Goal: Task Accomplishment & Management: Manage account settings

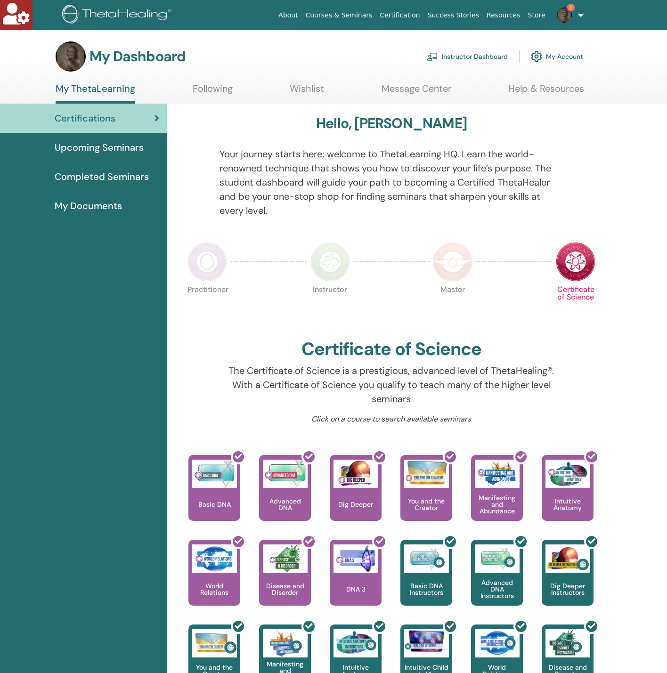
click at [444, 60] on link "Instructor Dashboard" at bounding box center [467, 56] width 81 height 21
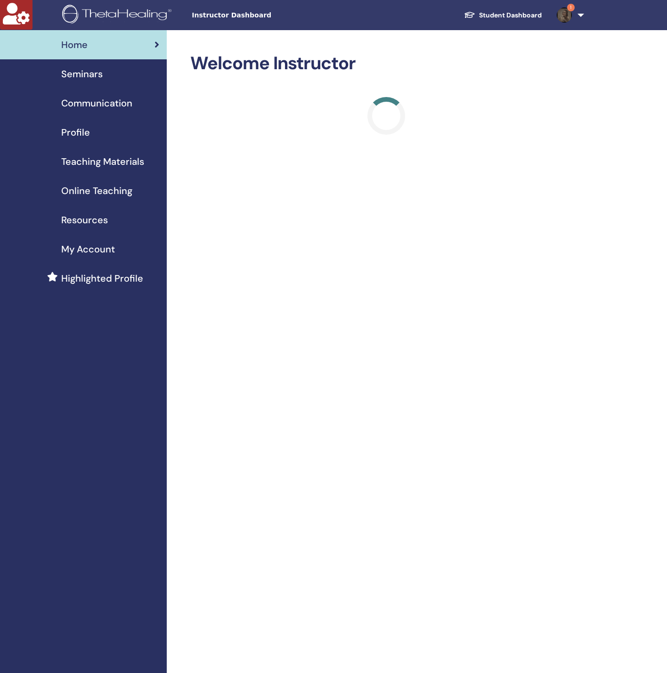
click at [96, 129] on div "Profile" at bounding box center [84, 132] width 152 height 14
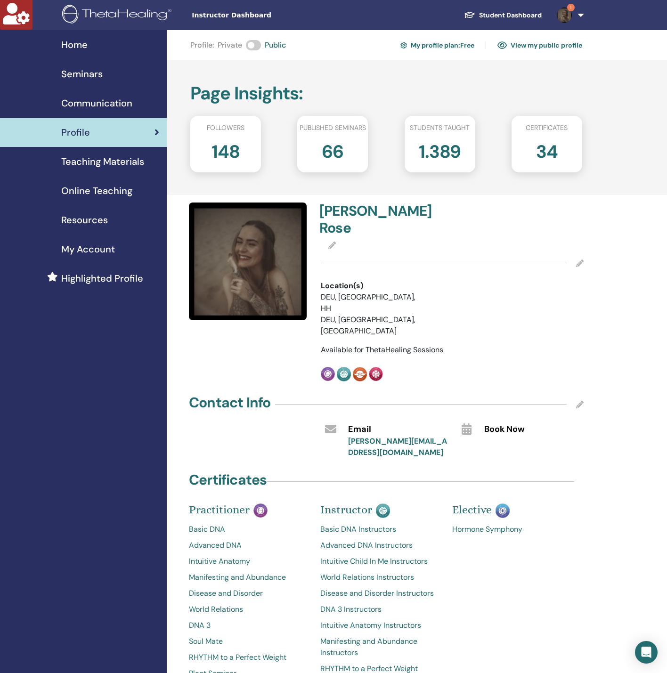
click at [81, 241] on link "My Account" at bounding box center [83, 249] width 167 height 29
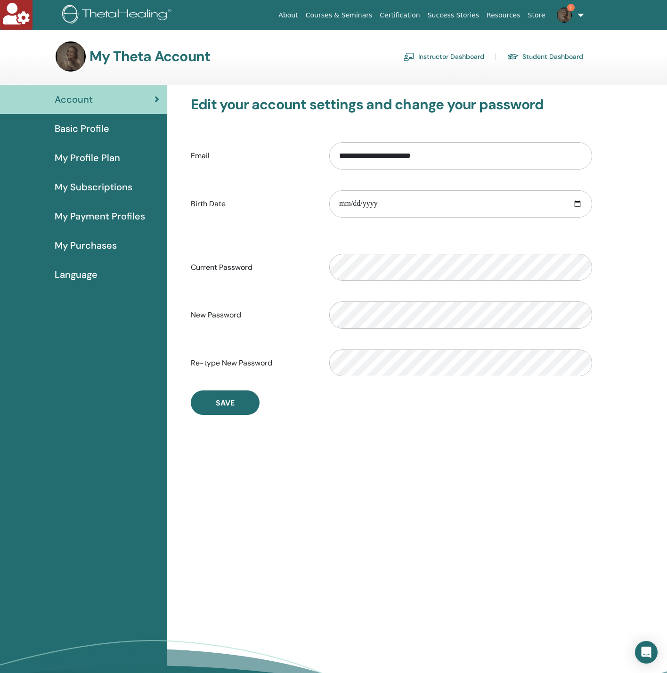
click at [69, 133] on span "Basic Profile" at bounding box center [82, 129] width 55 height 14
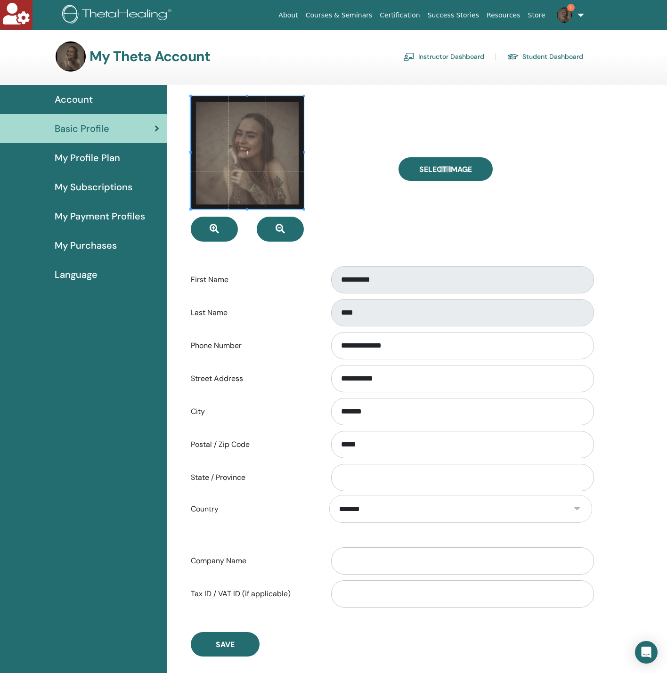
click at [98, 184] on span "My Subscriptions" at bounding box center [94, 187] width 78 height 14
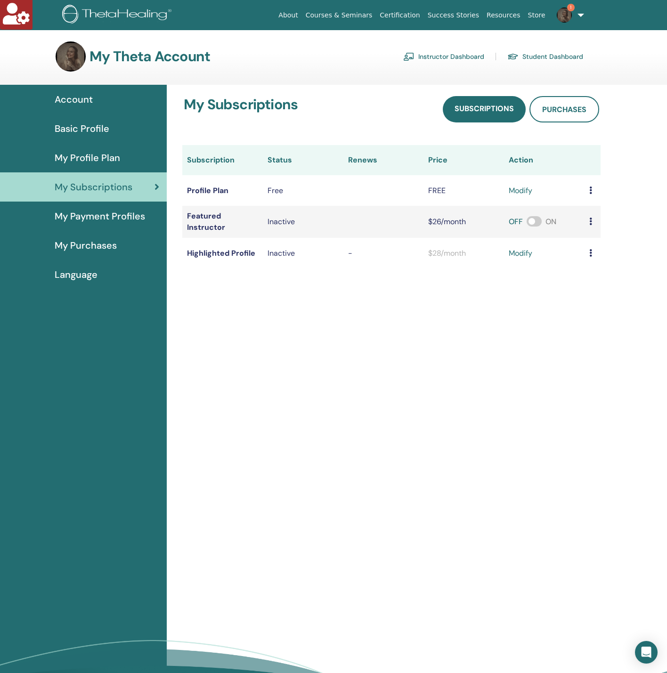
click at [423, 57] on link "Instructor Dashboard" at bounding box center [443, 56] width 81 height 15
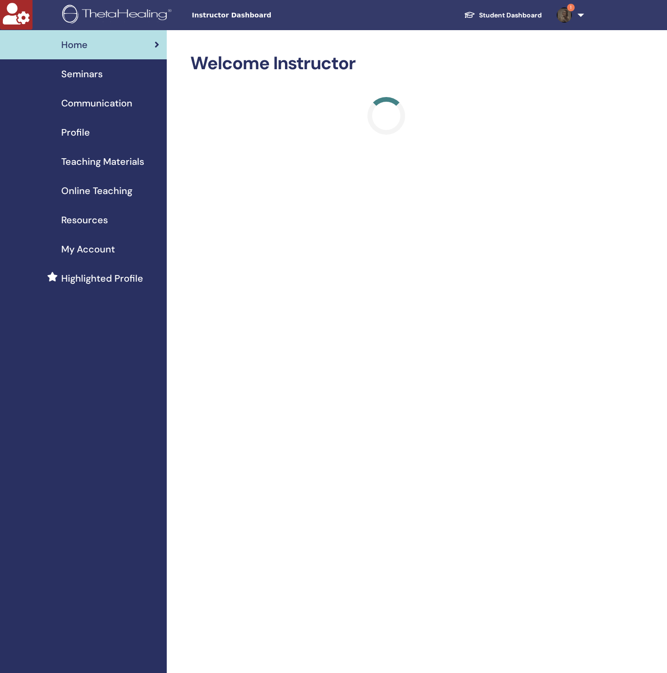
click at [570, 14] on img at bounding box center [564, 15] width 15 height 15
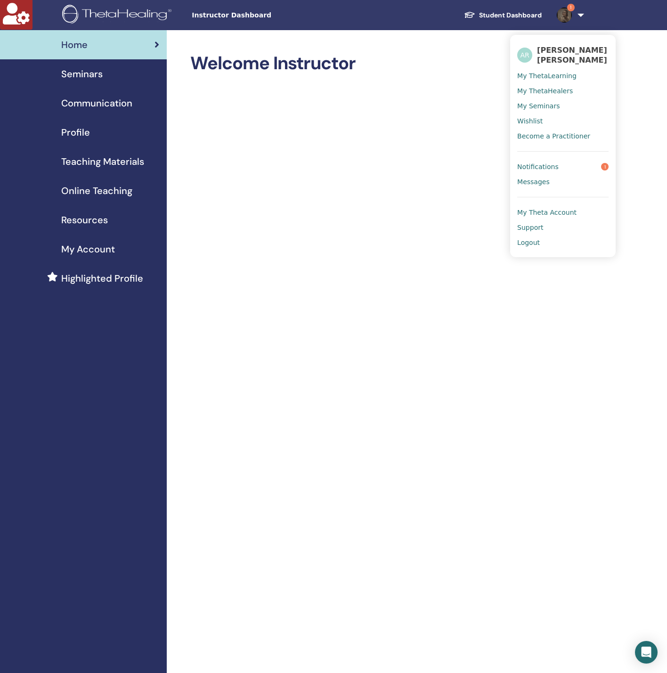
click at [85, 78] on span "Seminars" at bounding box center [81, 74] width 41 height 14
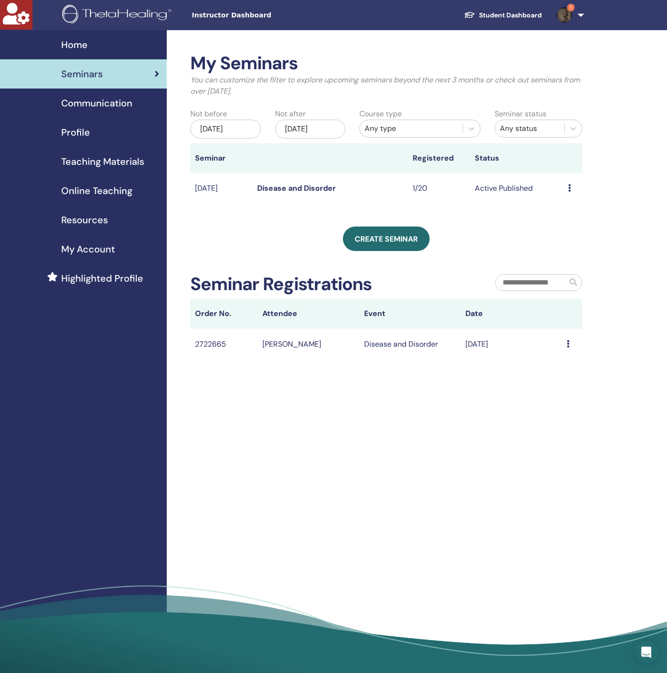
click at [304, 185] on link "Disease and Disorder" at bounding box center [296, 188] width 79 height 10
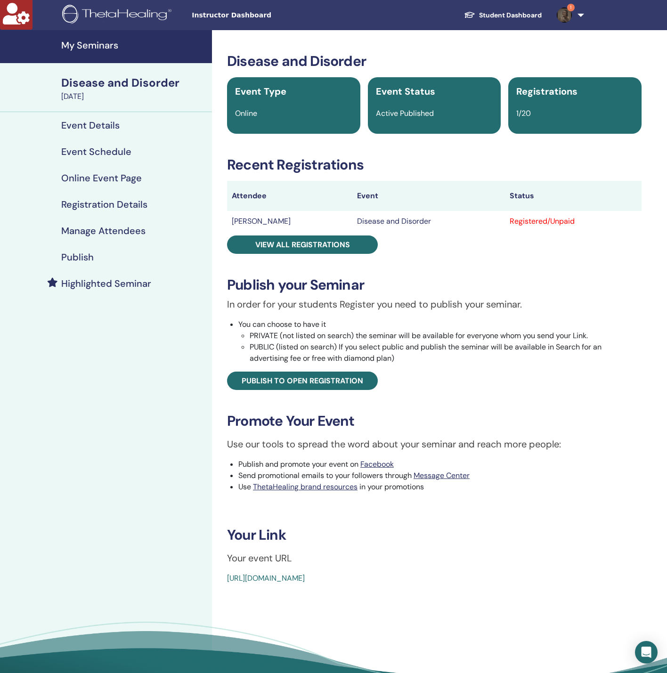
click at [136, 235] on h4 "Manage Attendees" at bounding box center [103, 230] width 84 height 11
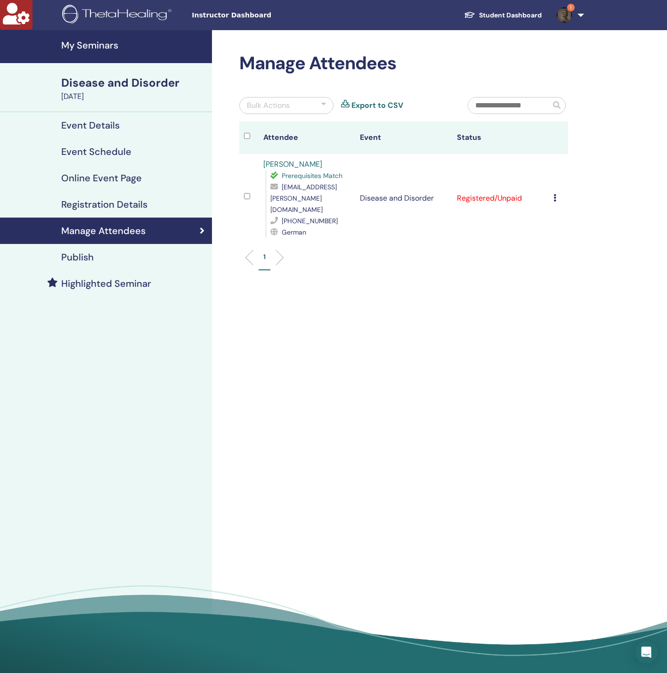
click at [86, 256] on h4 "Publish" at bounding box center [77, 257] width 33 height 11
